Goal: Task Accomplishment & Management: Complete application form

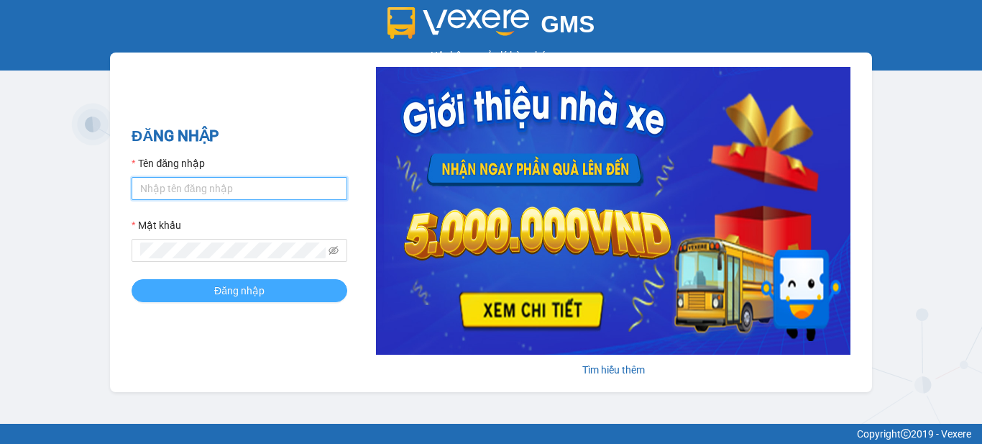
type input "vpbt1.mocthao"
click at [266, 290] on button "Đăng nhập" at bounding box center [240, 290] width 216 height 23
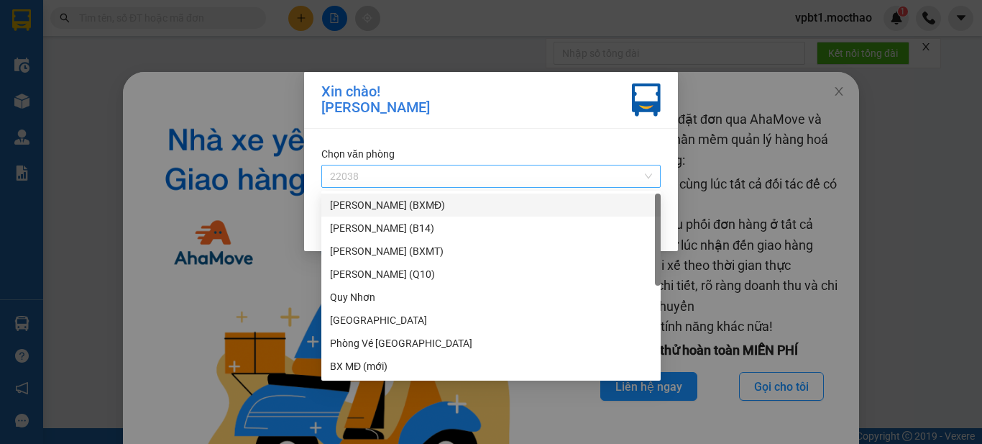
click at [460, 169] on span "22038" at bounding box center [491, 176] width 322 height 22
click at [464, 210] on div "[PERSON_NAME] (BXMĐ)" at bounding box center [491, 205] width 322 height 16
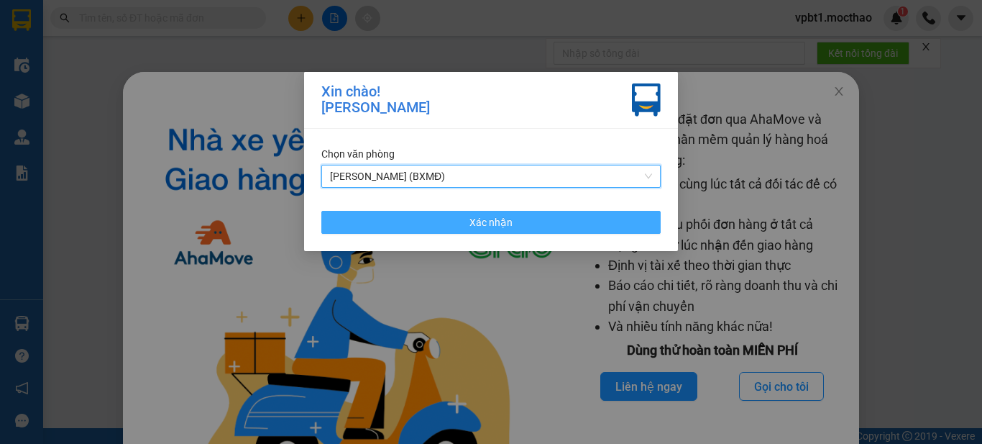
click at [365, 218] on button "Xác nhận" at bounding box center [490, 222] width 339 height 23
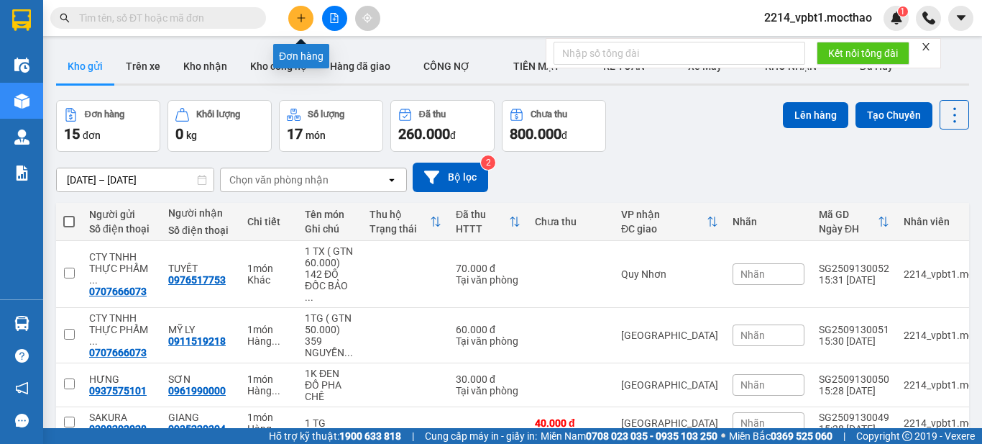
click at [301, 19] on icon "plus" at bounding box center [300, 18] width 1 height 8
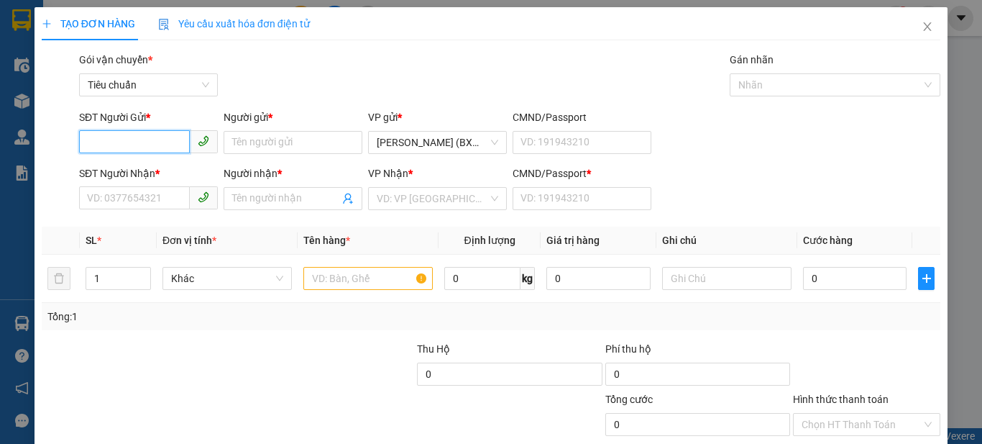
click at [137, 134] on input "SĐT Người Gửi *" at bounding box center [134, 141] width 111 height 23
click at [154, 172] on div "0975939394 - LY" at bounding box center [147, 171] width 120 height 16
type input "0975939394"
type input "LY"
type input "0387190592"
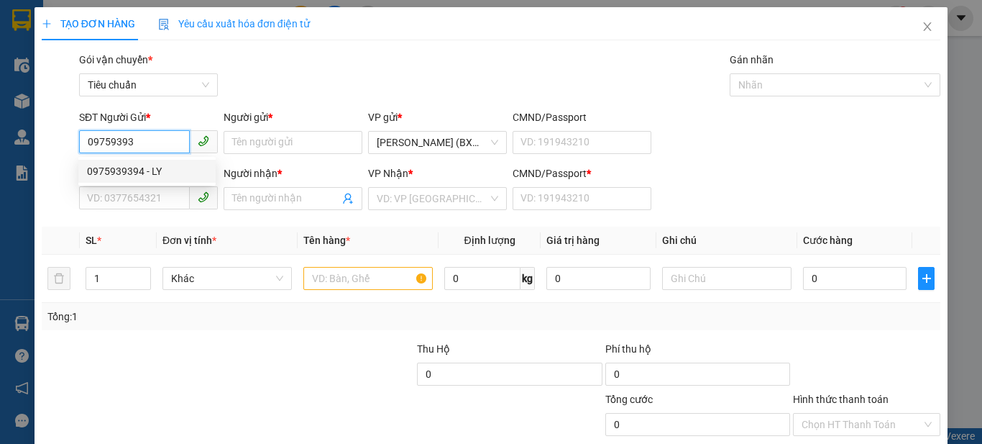
type input "HIỀN"
type input "30.000"
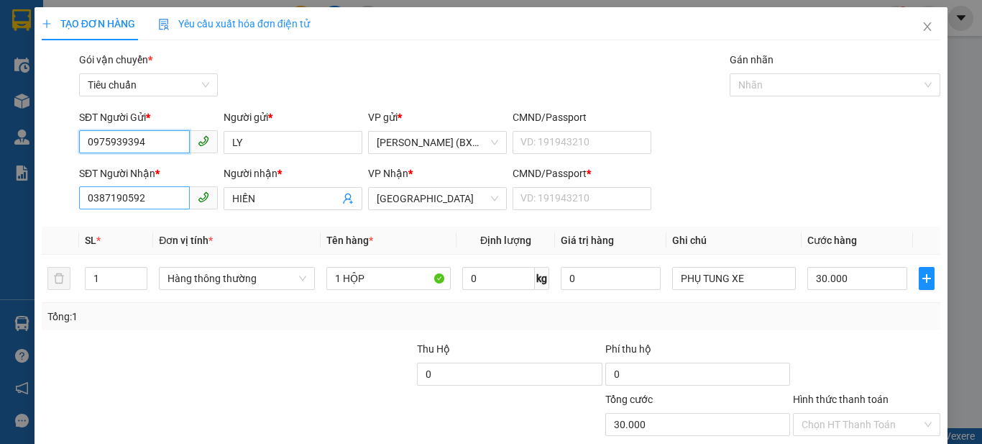
type input "0975939394"
click at [167, 201] on input "0387190592" at bounding box center [134, 197] width 111 height 23
type input "0934845454"
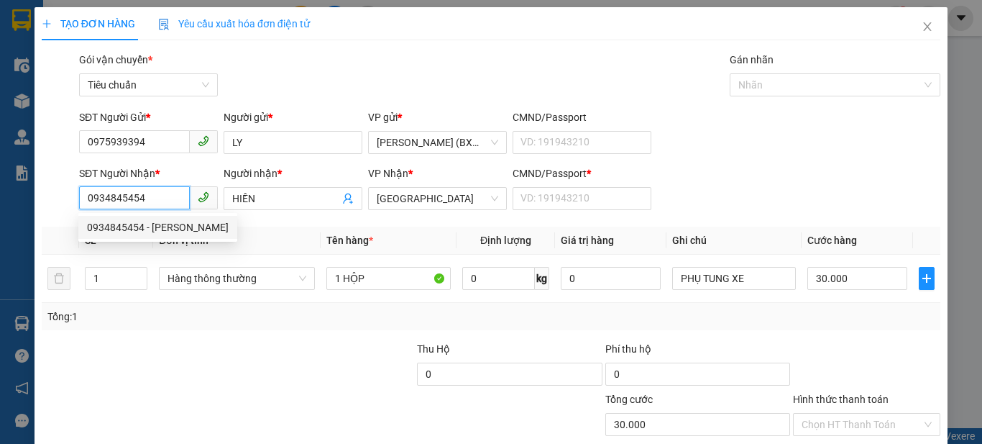
click at [151, 227] on div "0934845454 - CƯỜNG" at bounding box center [158, 227] width 142 height 16
type input "CƯỜNG"
type input "1"
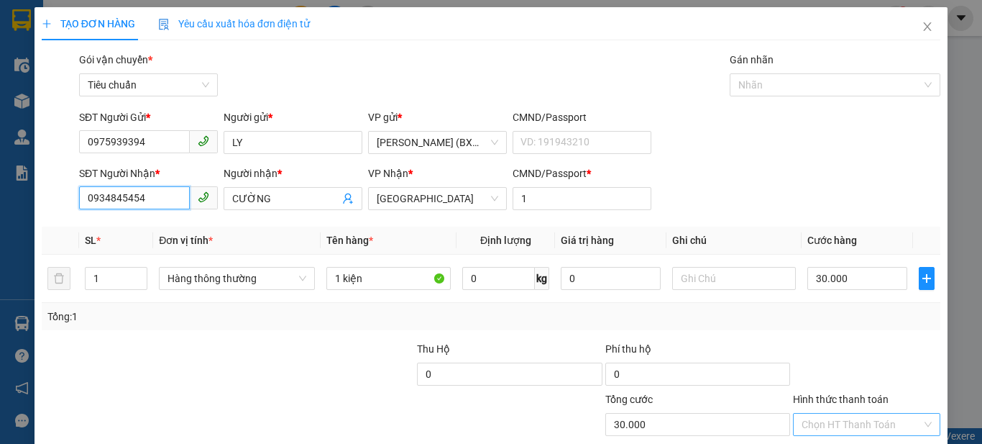
scroll to position [88, 0]
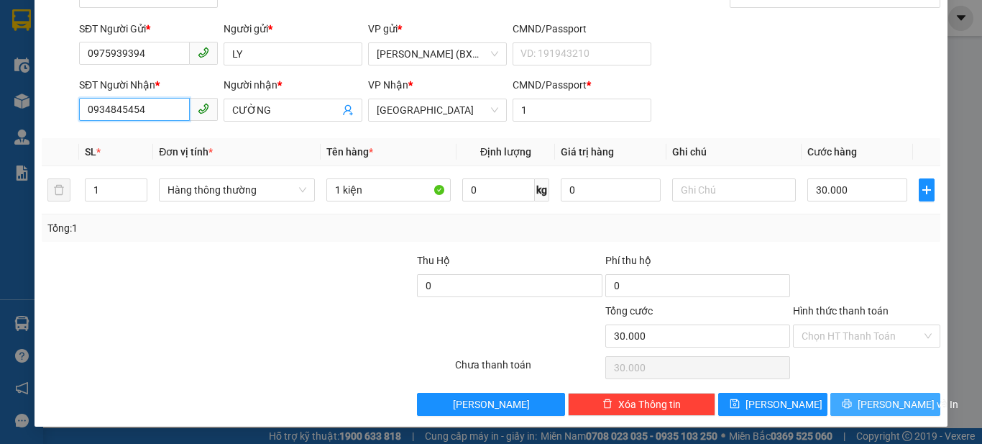
type input "0934845454"
click at [840, 401] on button "Lưu và In" at bounding box center [885, 403] width 110 height 23
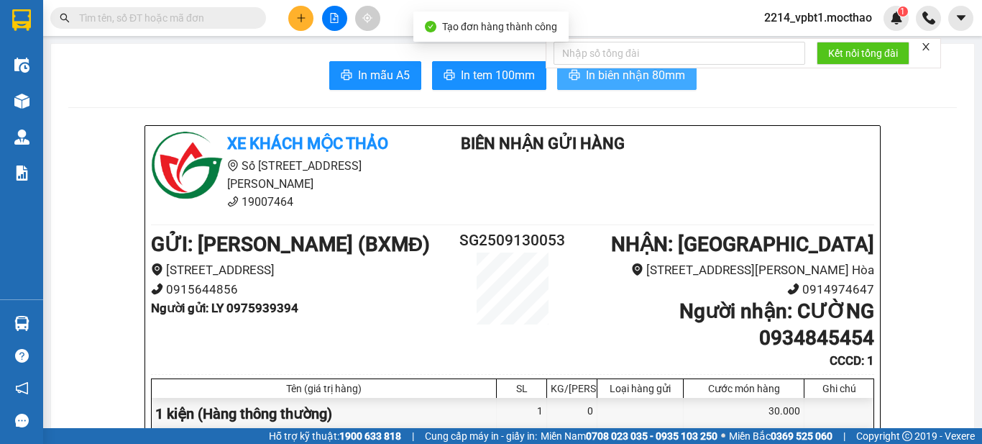
click at [650, 73] on span "In biên nhận 80mm" at bounding box center [635, 75] width 99 height 18
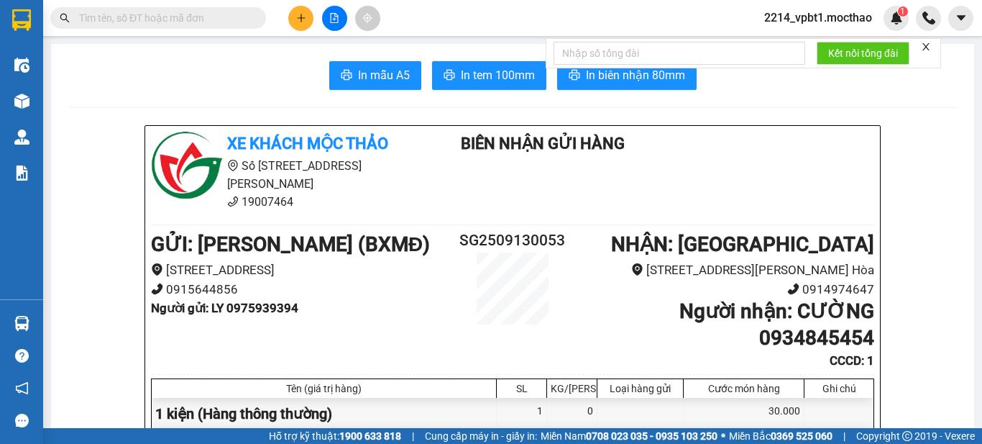
click at [303, 23] on button at bounding box center [300, 18] width 25 height 25
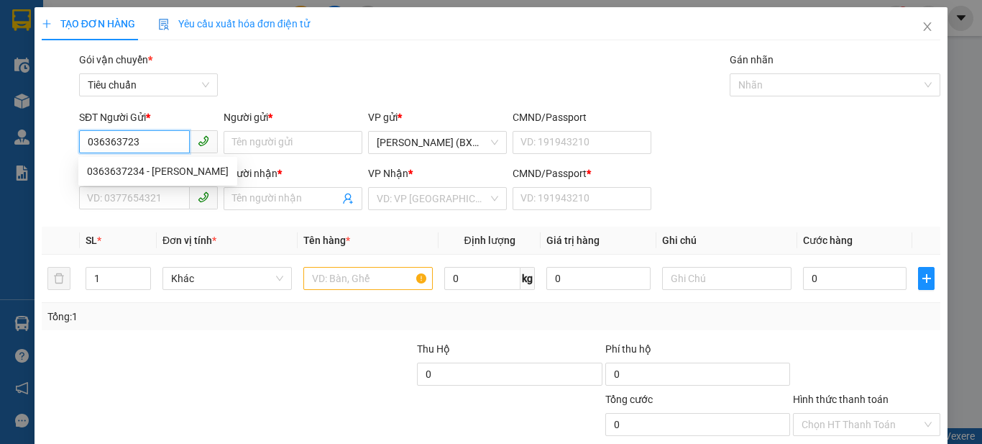
type input "0363637234"
click at [170, 165] on div "0363637234 - THANH" at bounding box center [158, 171] width 142 height 16
type input "THANH"
type input "0919599503"
type input "VŨ"
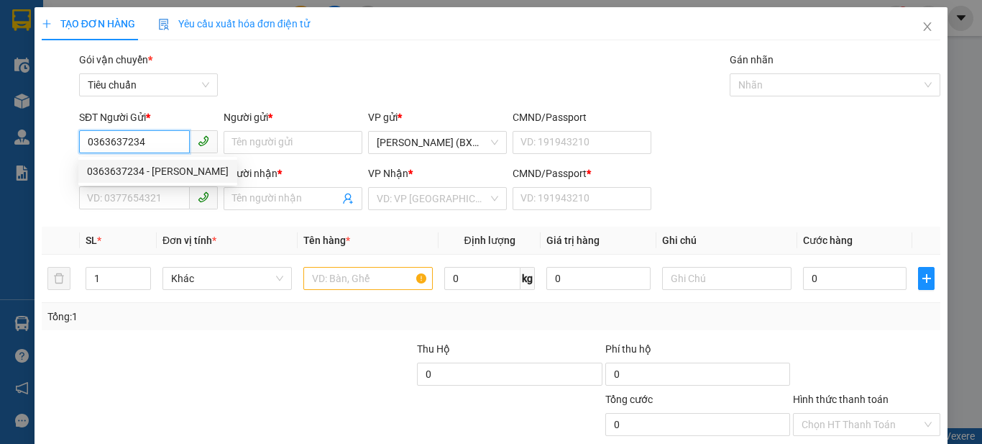
type input "1"
type input "40.000"
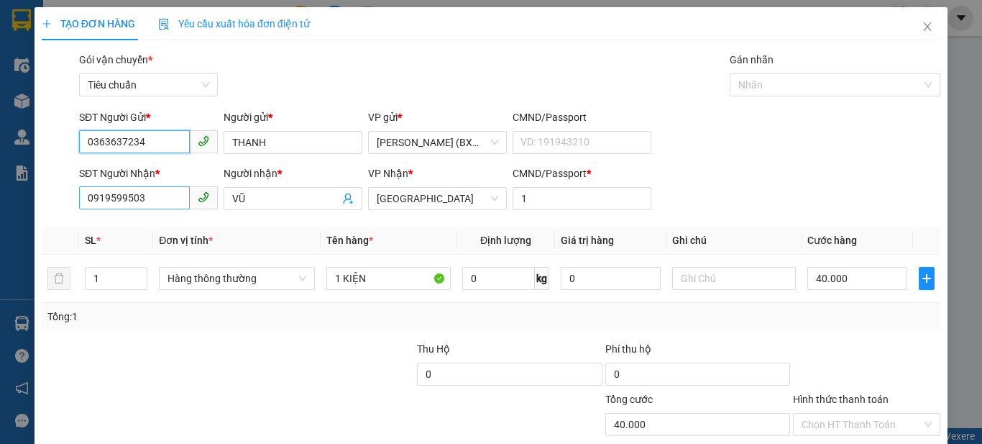
type input "0363637234"
click at [137, 197] on input "0919599503" at bounding box center [134, 197] width 111 height 23
type input "0935922691"
click at [298, 201] on input "VŨ" at bounding box center [285, 198] width 107 height 16
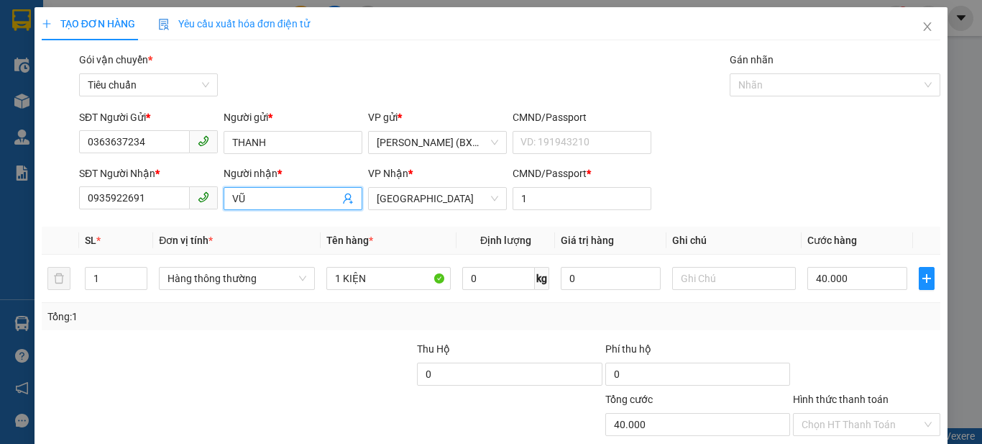
click at [298, 201] on input "VŨ" at bounding box center [285, 198] width 107 height 16
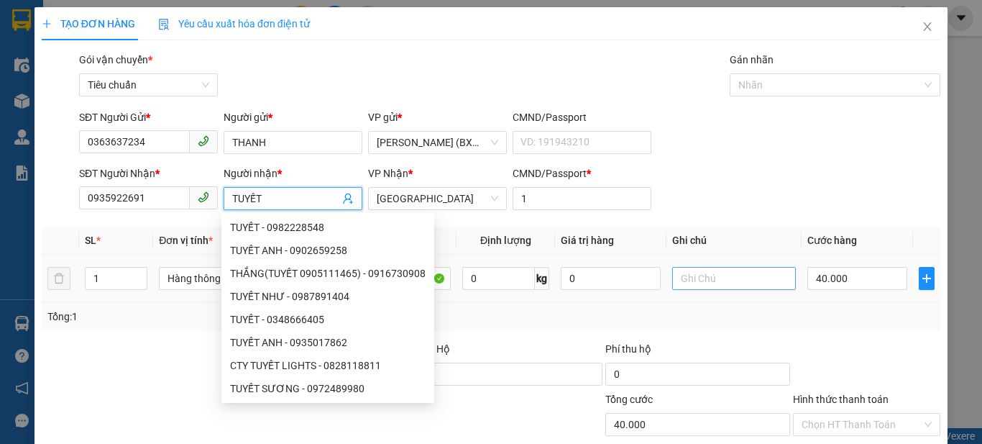
type input "TUYẾT"
click at [720, 274] on input "text" at bounding box center [734, 278] width 124 height 23
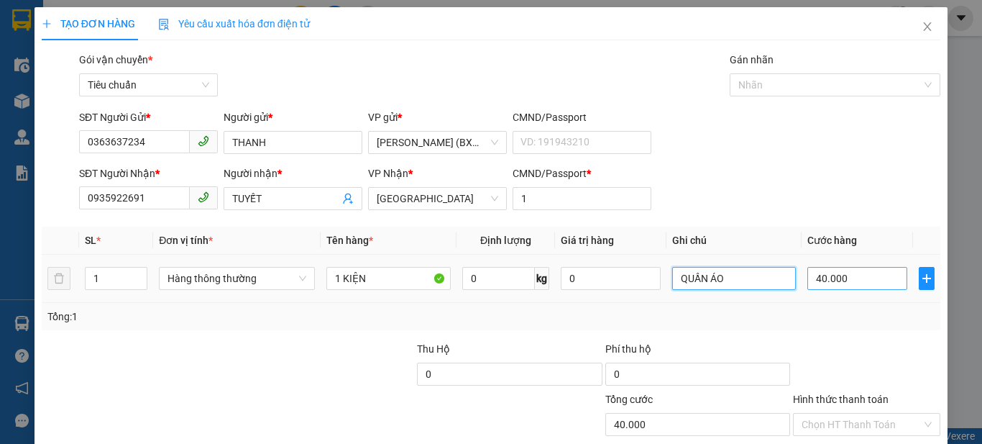
type input "QUẦN ÁO"
click at [825, 275] on input "40.000" at bounding box center [856, 278] width 99 height 23
type input "0"
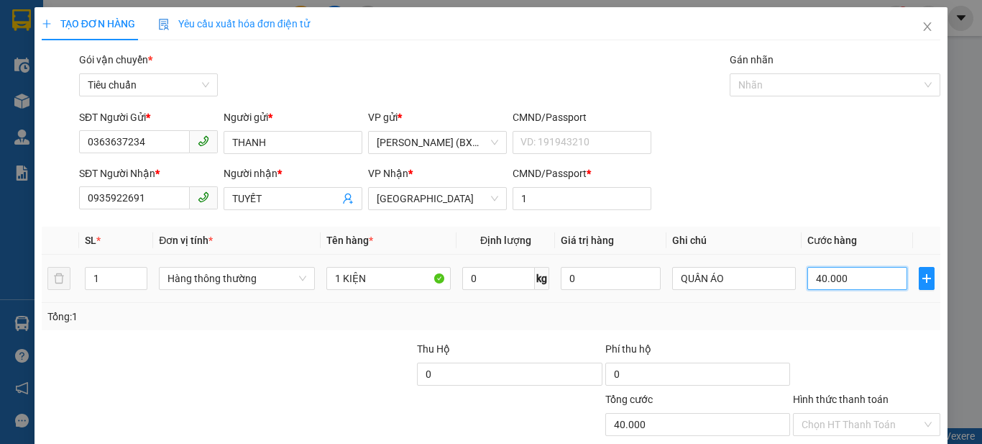
type input "0"
type input "7"
type input "07"
type input "70"
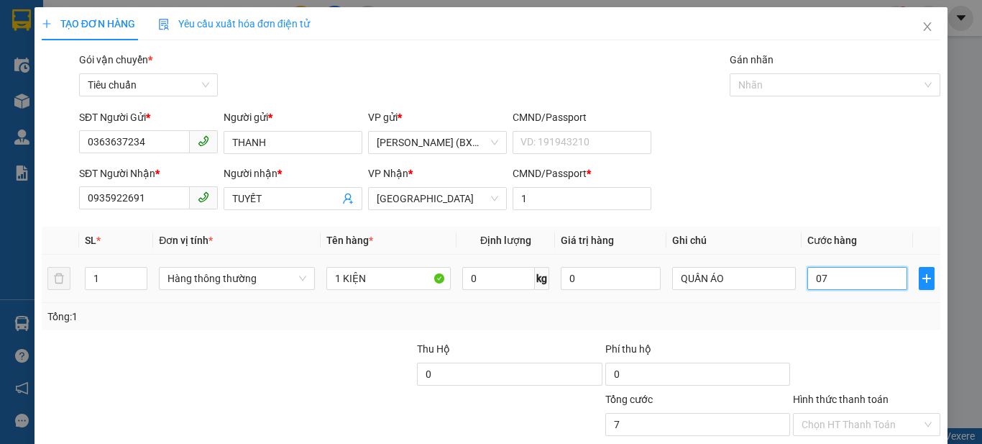
type input "70"
type input "070"
type input "70.000"
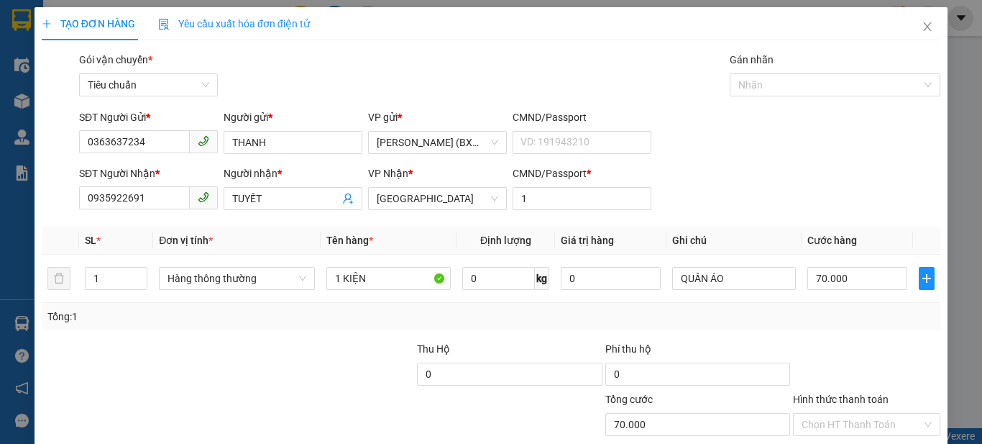
click at [855, 200] on div "SĐT Người Nhận * 0935922691 Người nhận * TUYẾT VP Nhận * Tuy Hòa CMND/Passport …" at bounding box center [509, 190] width 867 height 50
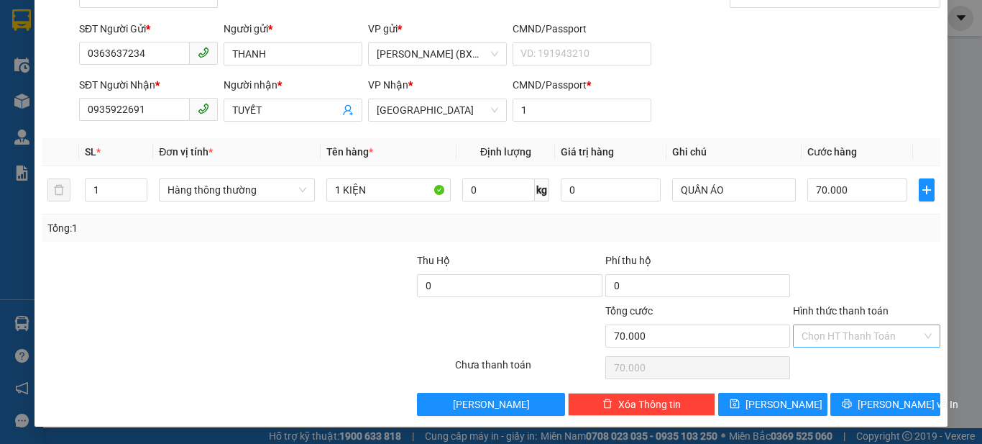
click at [873, 341] on input "Hình thức thanh toán" at bounding box center [862, 336] width 120 height 22
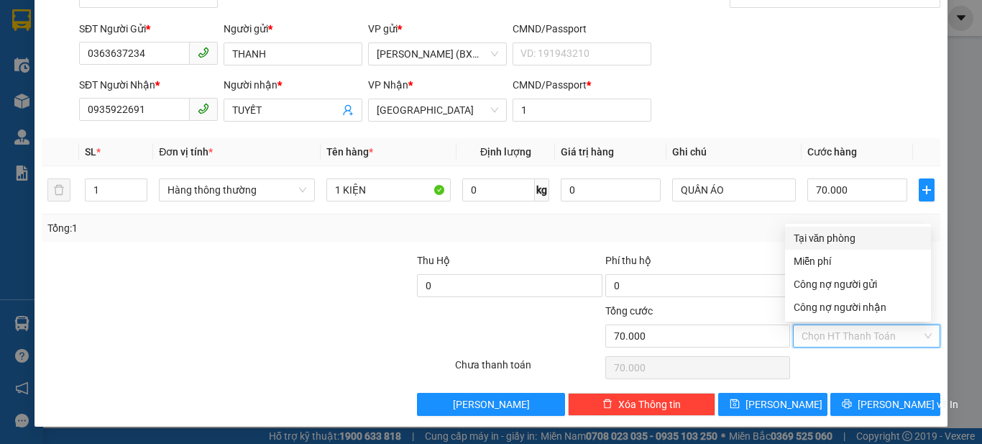
click at [871, 239] on div "Tại văn phòng" at bounding box center [858, 238] width 129 height 16
type input "0"
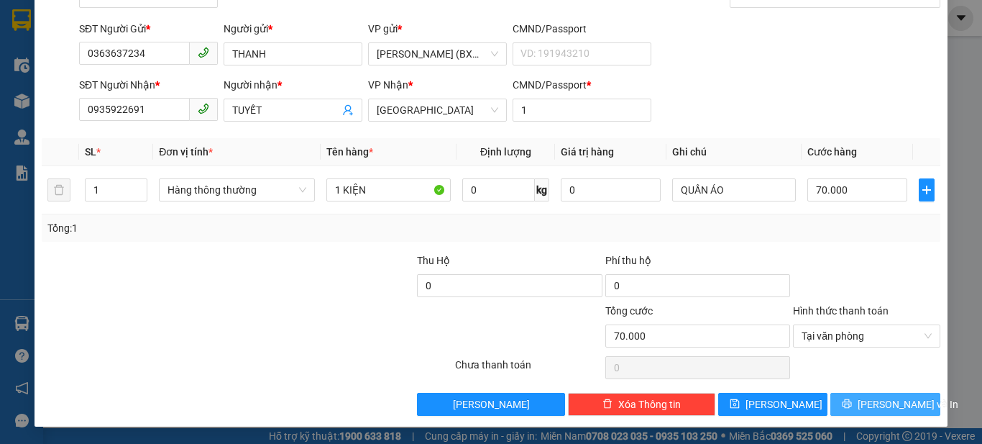
click at [883, 412] on button "Lưu và In" at bounding box center [885, 403] width 110 height 23
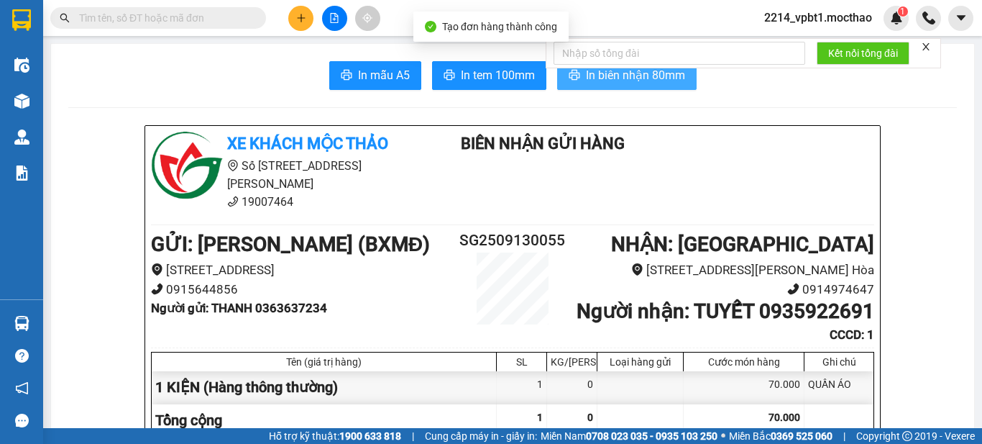
click at [661, 78] on span "In biên nhận 80mm" at bounding box center [635, 75] width 99 height 18
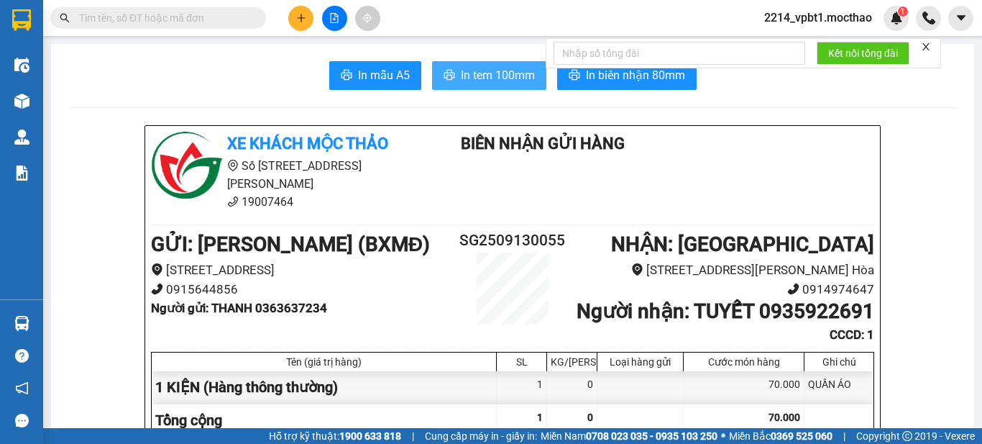
click at [461, 76] on span "In tem 100mm" at bounding box center [498, 75] width 74 height 18
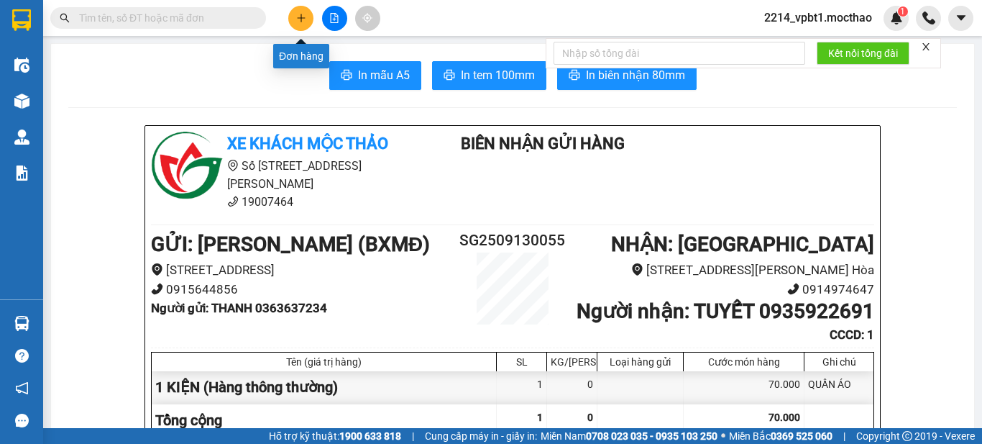
click at [292, 26] on button at bounding box center [300, 18] width 25 height 25
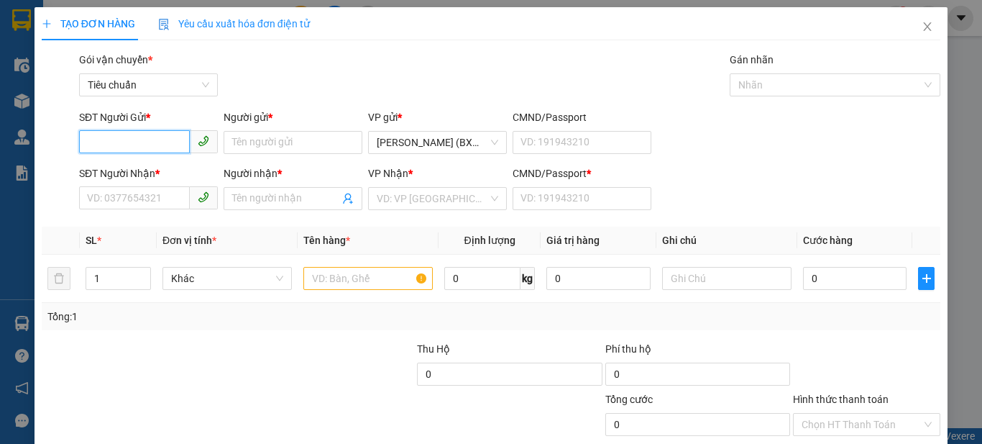
click at [170, 142] on input "SĐT Người Gửi *" at bounding box center [134, 141] width 111 height 23
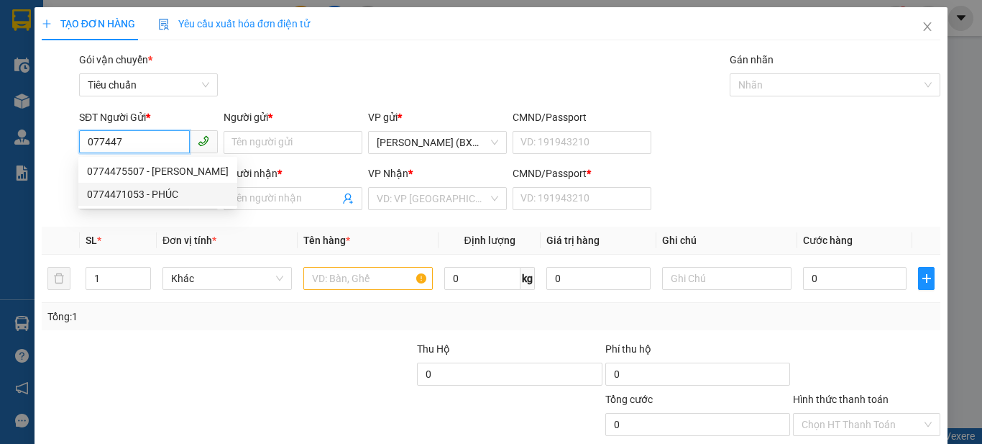
click at [196, 197] on div "0774471053 - PHÚC" at bounding box center [158, 194] width 142 height 16
type input "0774471053"
type input "PHÚC"
type input "0332444546"
type input "HÒA"
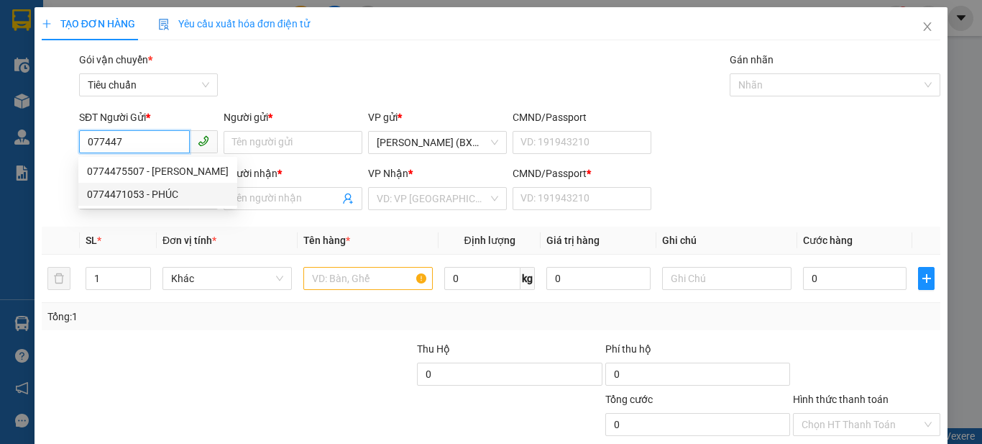
type input "1"
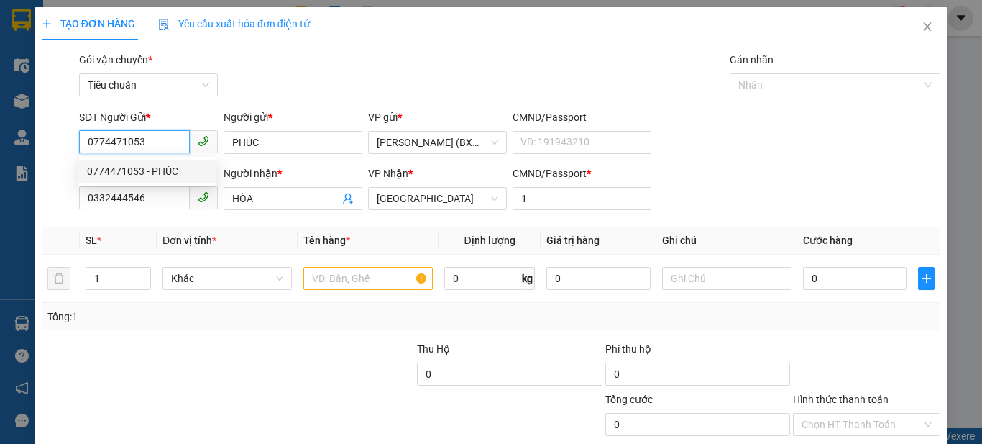
type input "30.000"
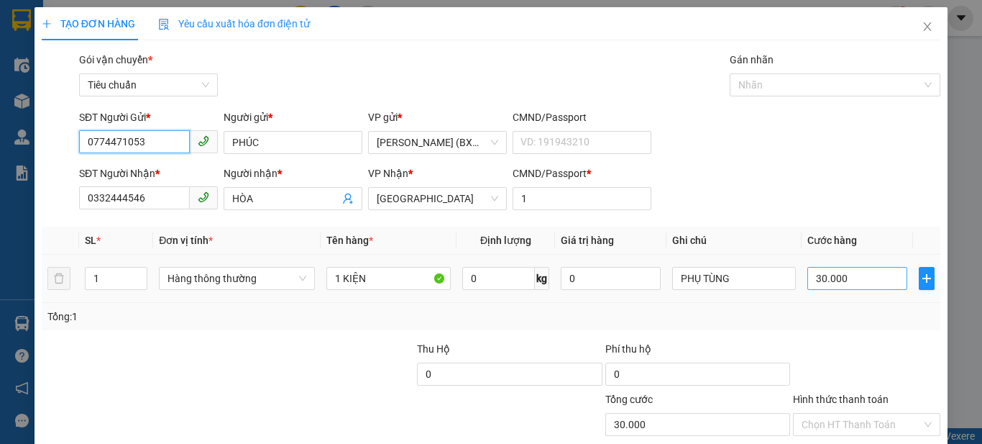
type input "0774471053"
click at [830, 275] on input "30.000" at bounding box center [856, 278] width 99 height 23
type input "0"
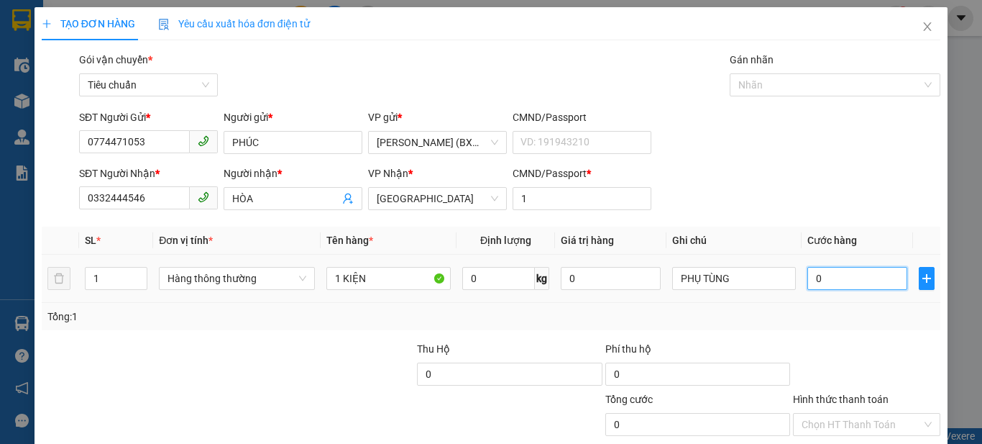
type input "4"
type input "04"
type input "40"
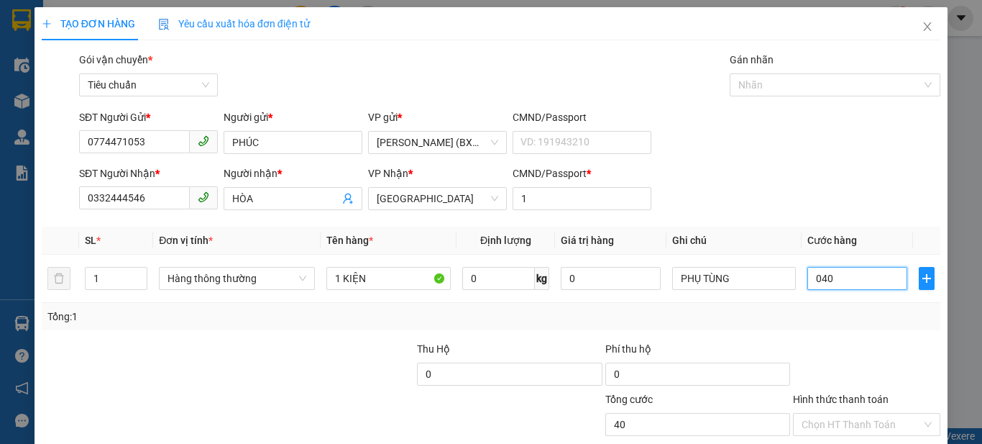
type input "040"
type input "40.000"
click at [847, 211] on div "SĐT Người Nhận * 0332444546 Người nhận * HÒA VP Nhận * Tuy Hòa CMND/Passport * 1" at bounding box center [509, 190] width 867 height 50
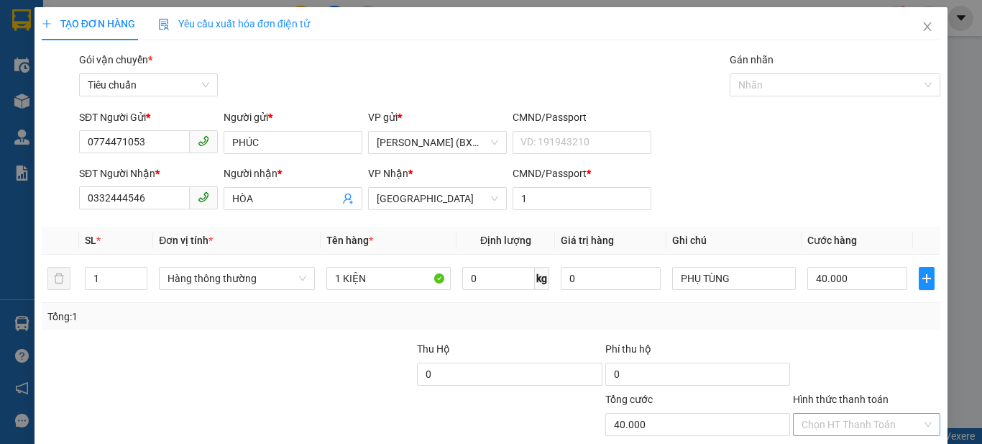
scroll to position [88, 0]
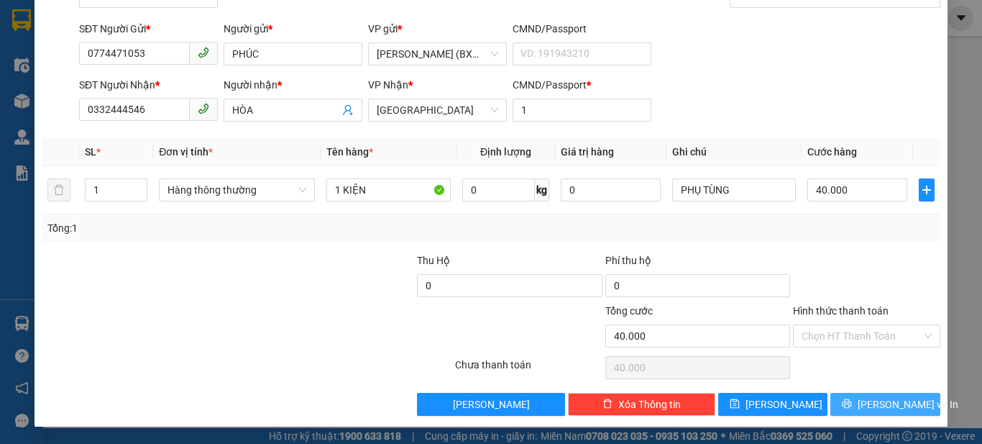
click at [882, 402] on span "Lưu và In" at bounding box center [908, 404] width 101 height 16
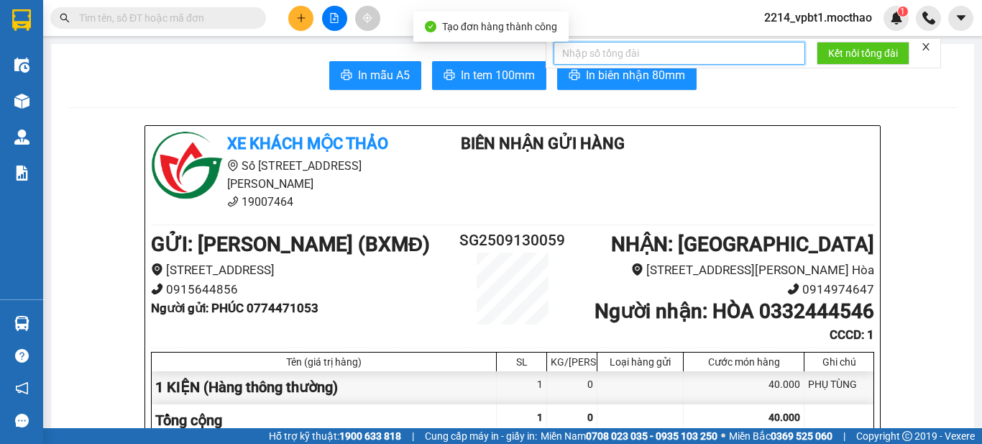
click at [667, 50] on input "text" at bounding box center [680, 53] width 252 height 23
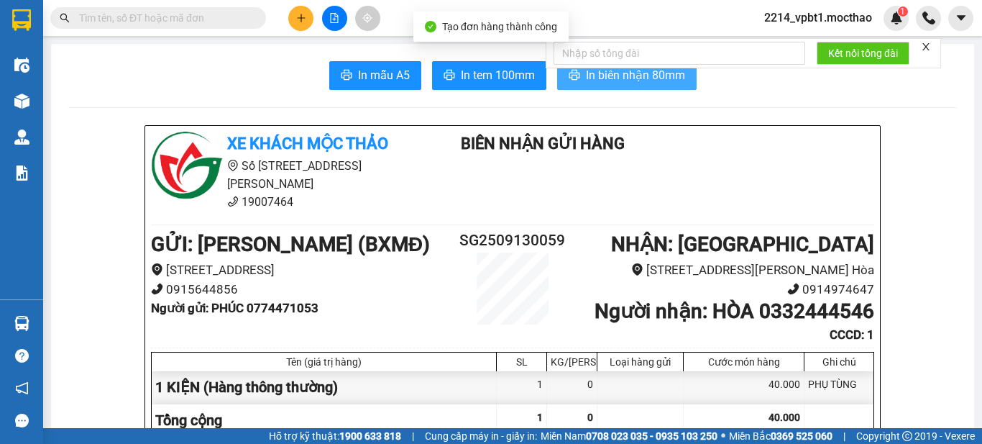
click at [665, 78] on span "In biên nhận 80mm" at bounding box center [635, 75] width 99 height 18
